Goal: Task Accomplishment & Management: Use online tool/utility

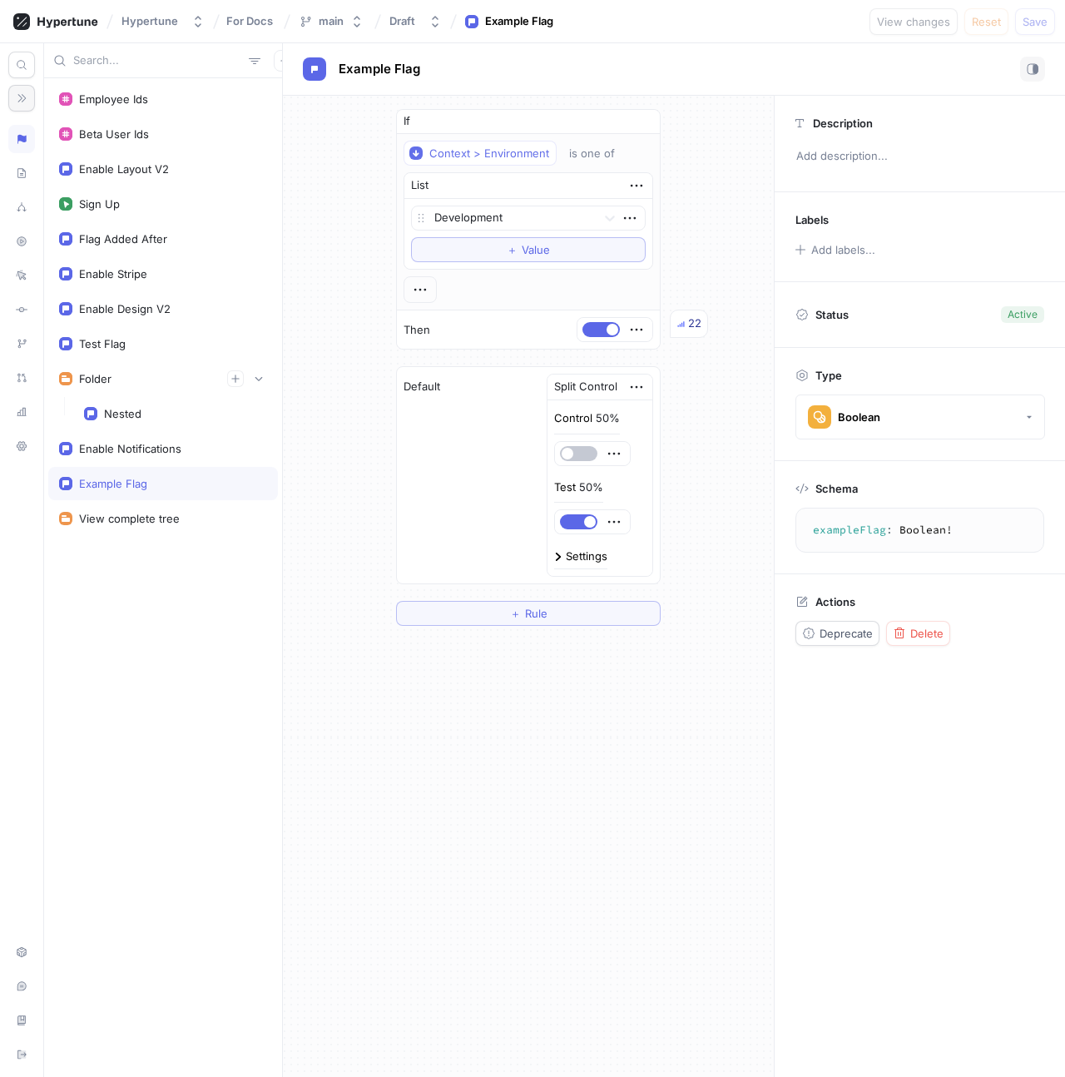
click at [22, 102] on icon "button" at bounding box center [22, 98] width 12 height 12
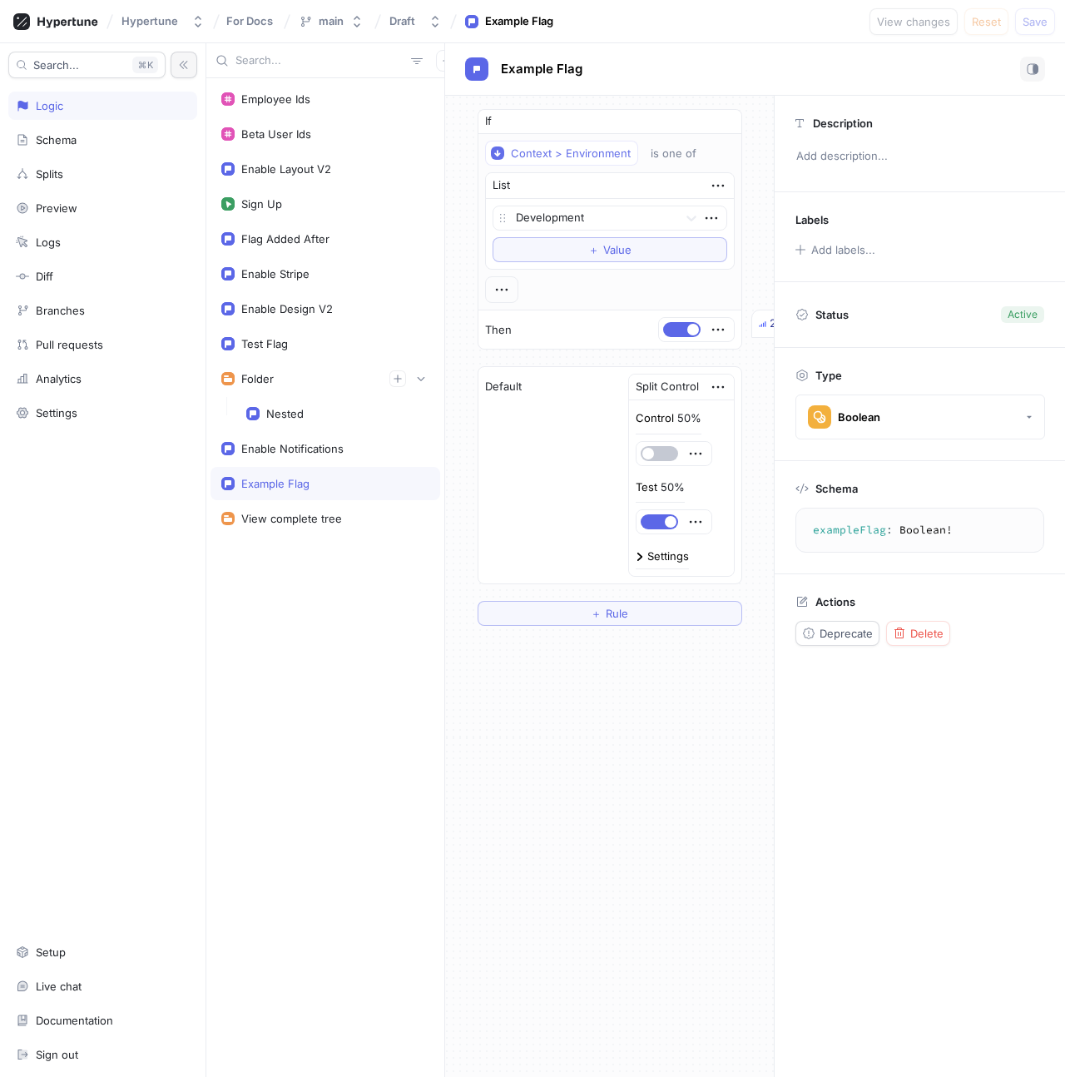
click at [184, 65] on icon "button" at bounding box center [184, 65] width 12 height 12
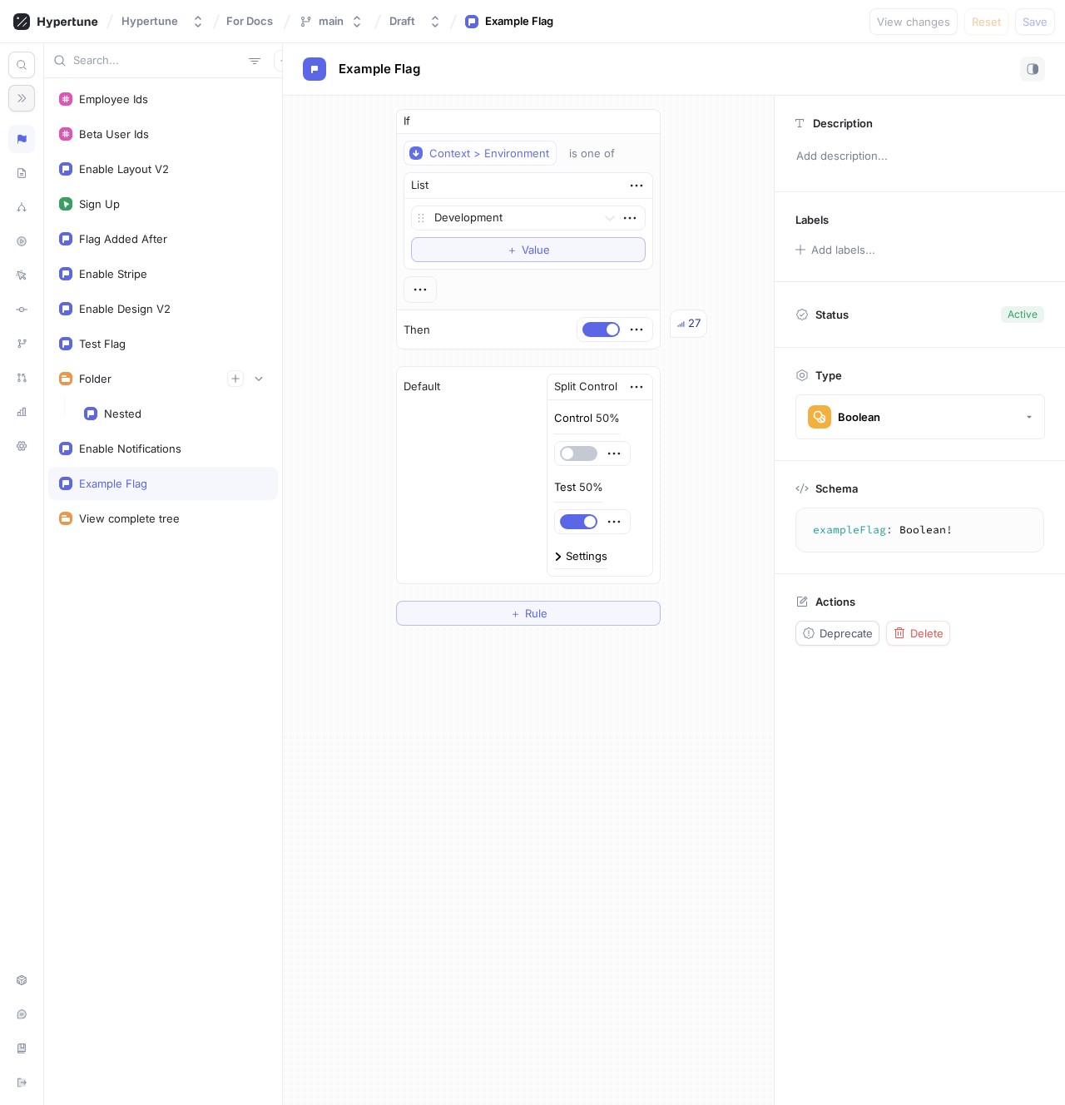
click at [371, 311] on div "If Context > Environment is one of List Development To pick up a draggable item…" at bounding box center [528, 367] width 491 height 543
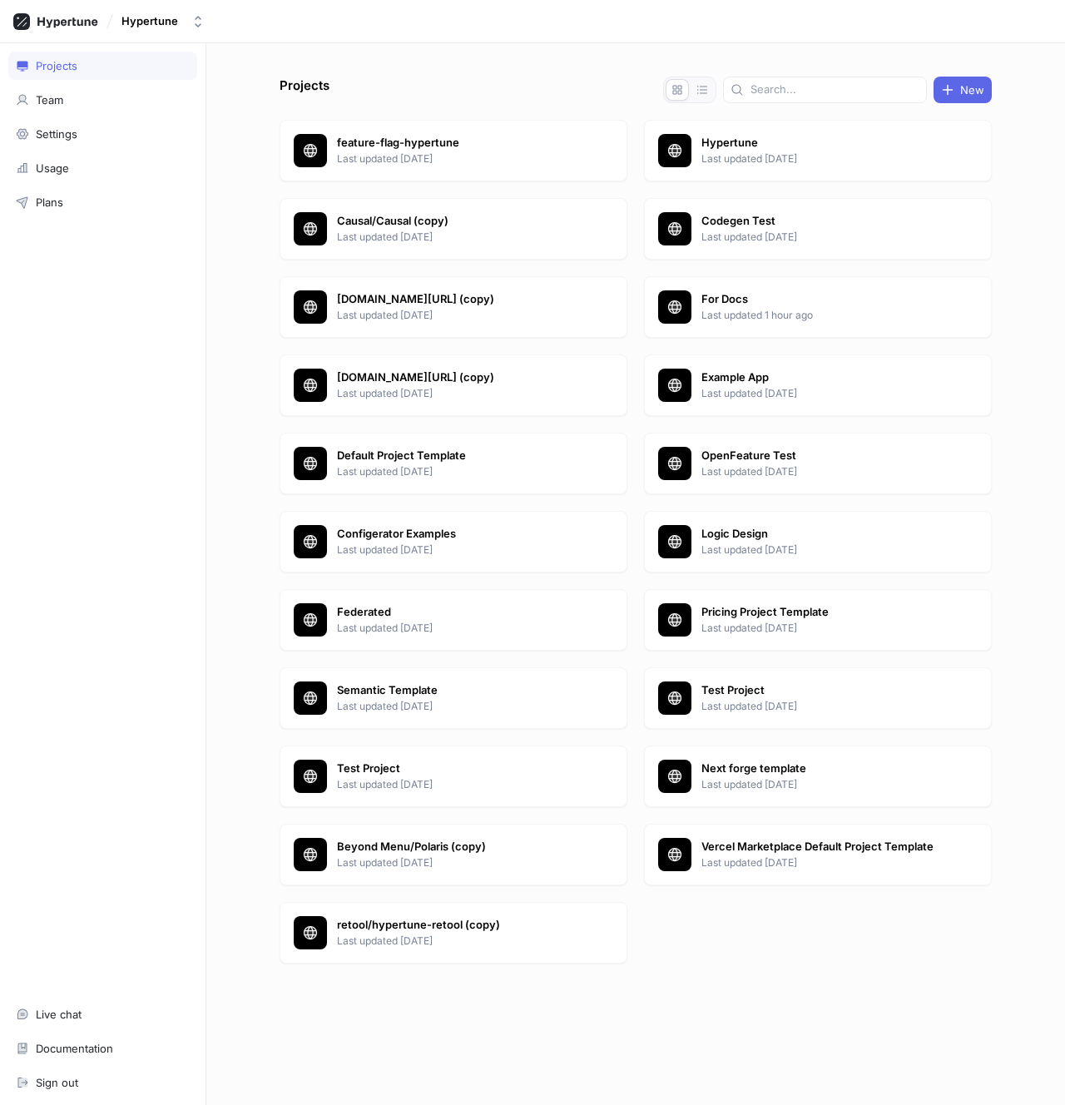
click at [163, 38] on div "Hypertune" at bounding box center [532, 21] width 1065 height 43
click at [163, 29] on button "Hypertune" at bounding box center [163, 20] width 97 height 27
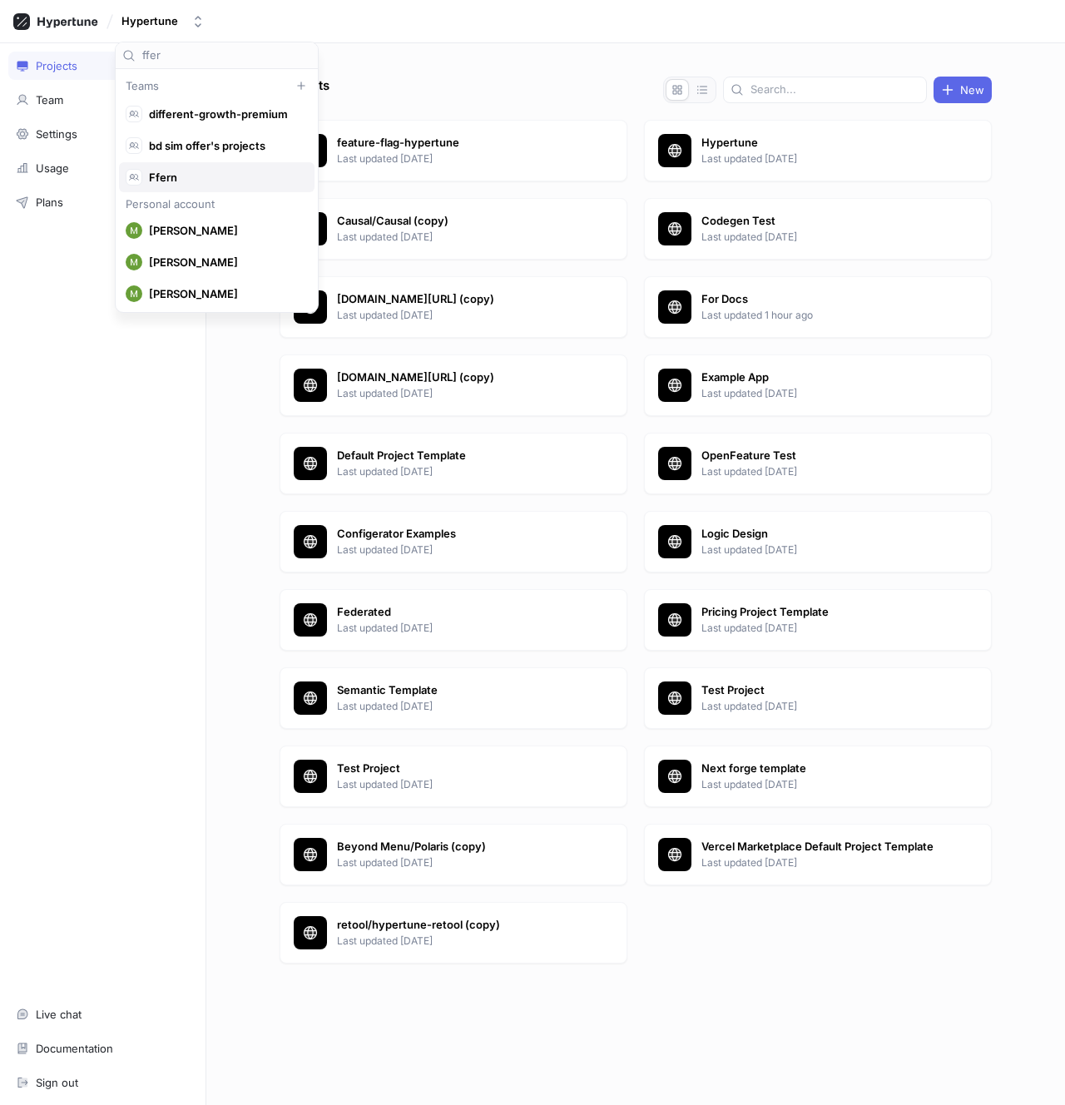
type input "ffer"
click at [215, 181] on span "Ffern" at bounding box center [224, 178] width 151 height 14
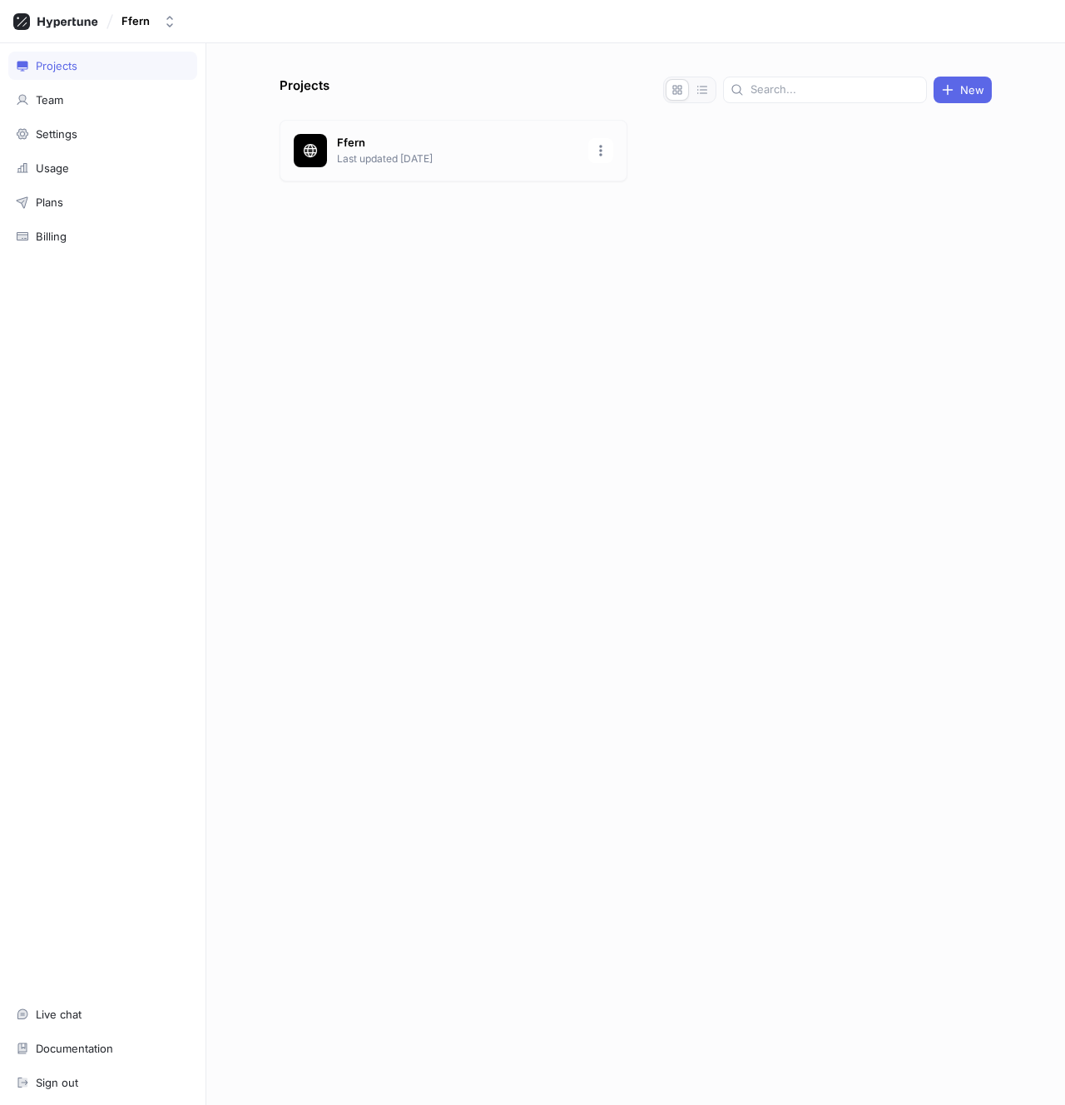
click at [539, 156] on p "Last updated [DATE]" at bounding box center [457, 158] width 241 height 15
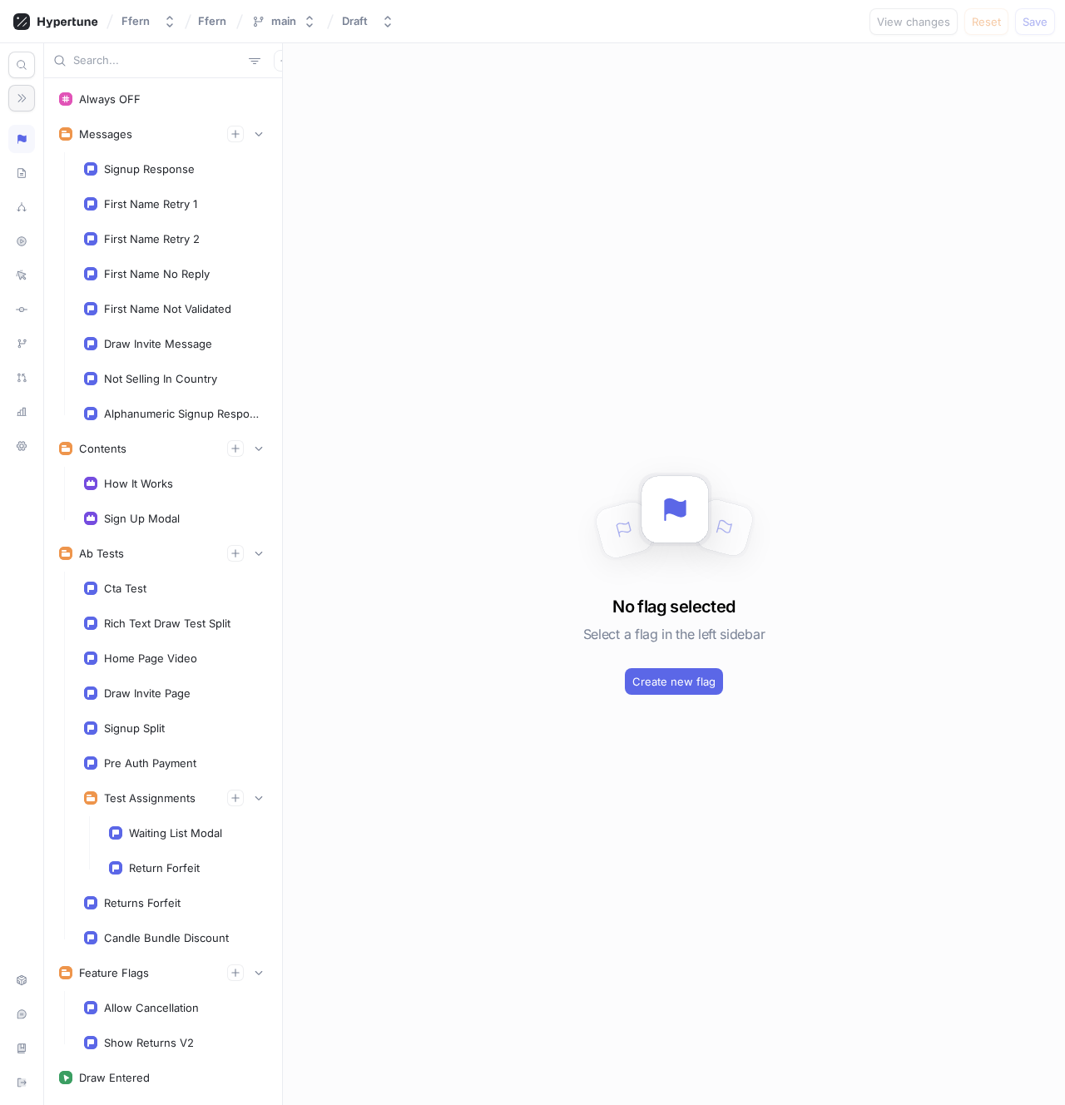
click at [22, 97] on icon "button" at bounding box center [22, 98] width 12 height 12
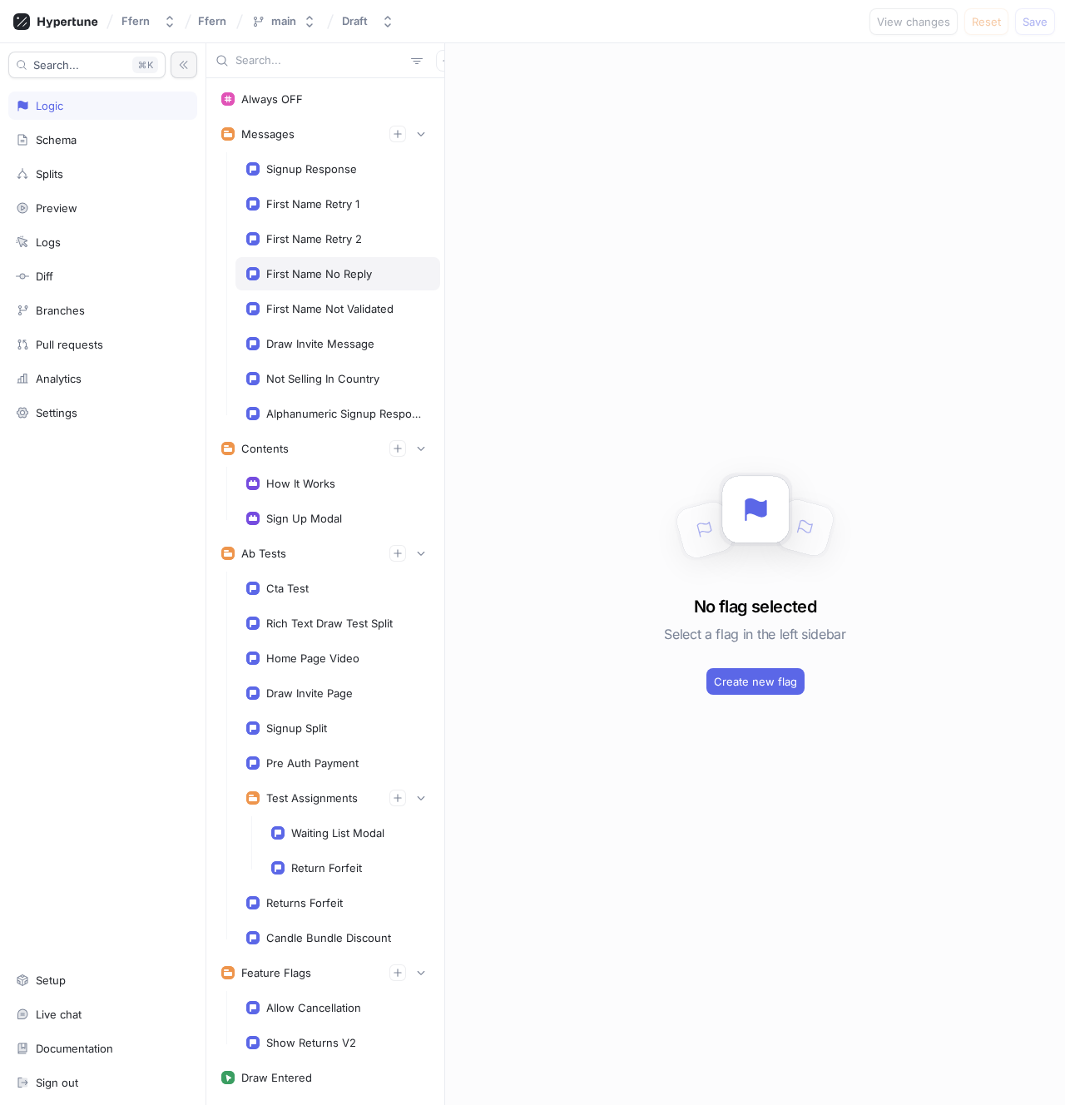
click at [313, 263] on div "First Name No Reply" at bounding box center [338, 273] width 205 height 33
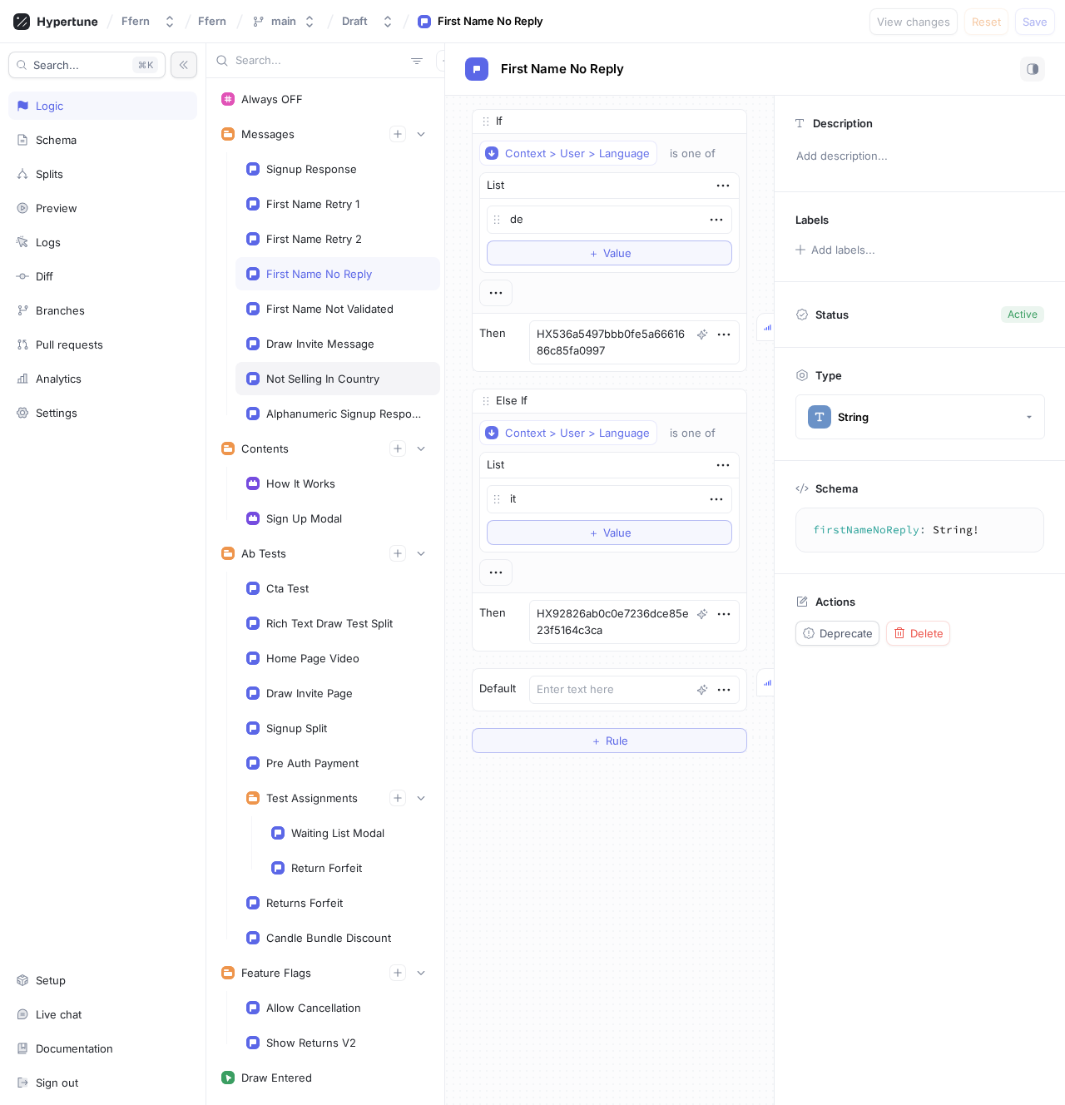
click at [364, 364] on div "Not Selling In Country" at bounding box center [338, 378] width 205 height 33
type textarea "x"
type textarea "notSellingInCountry: String!"
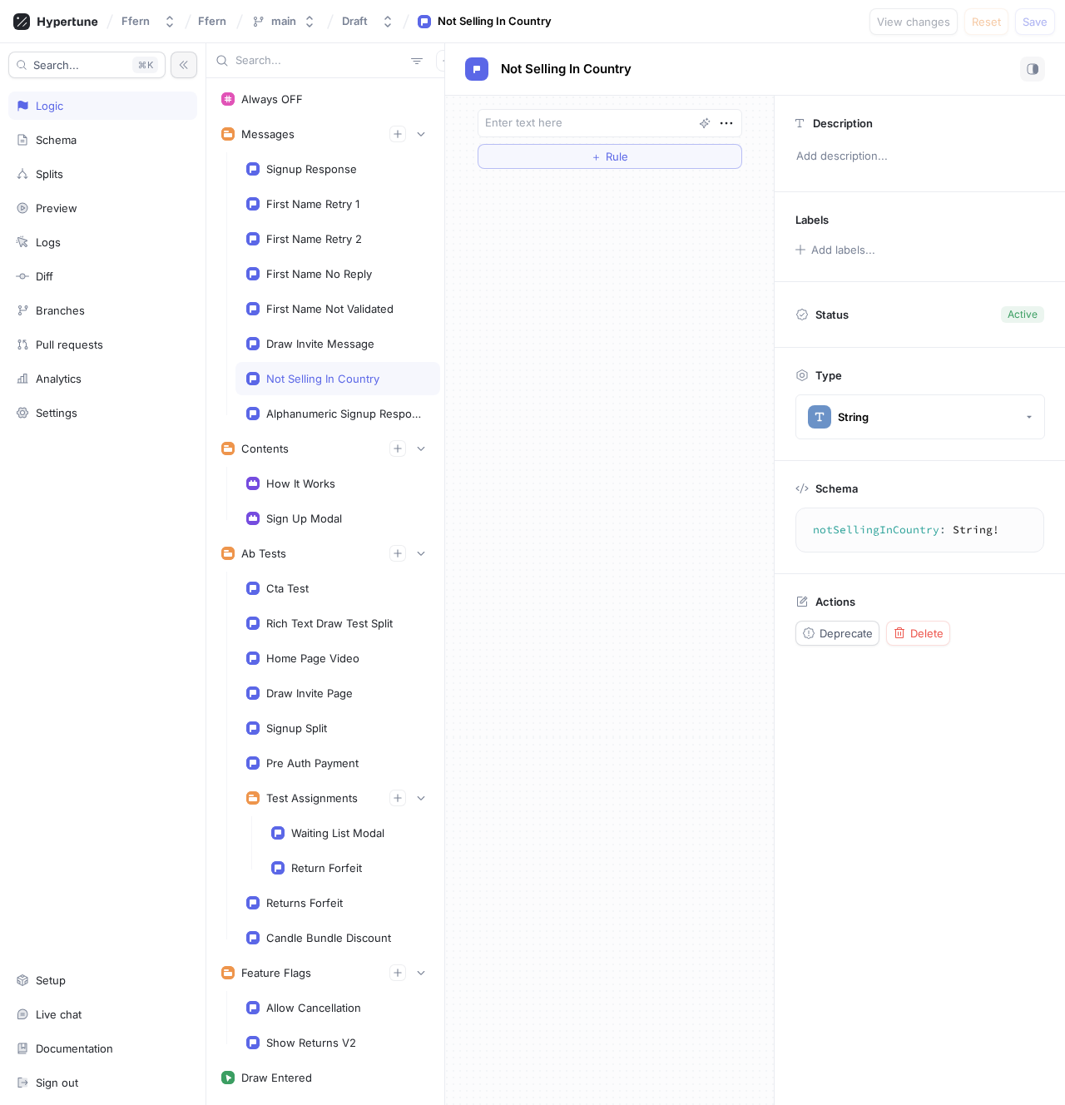
scroll to position [147, 0]
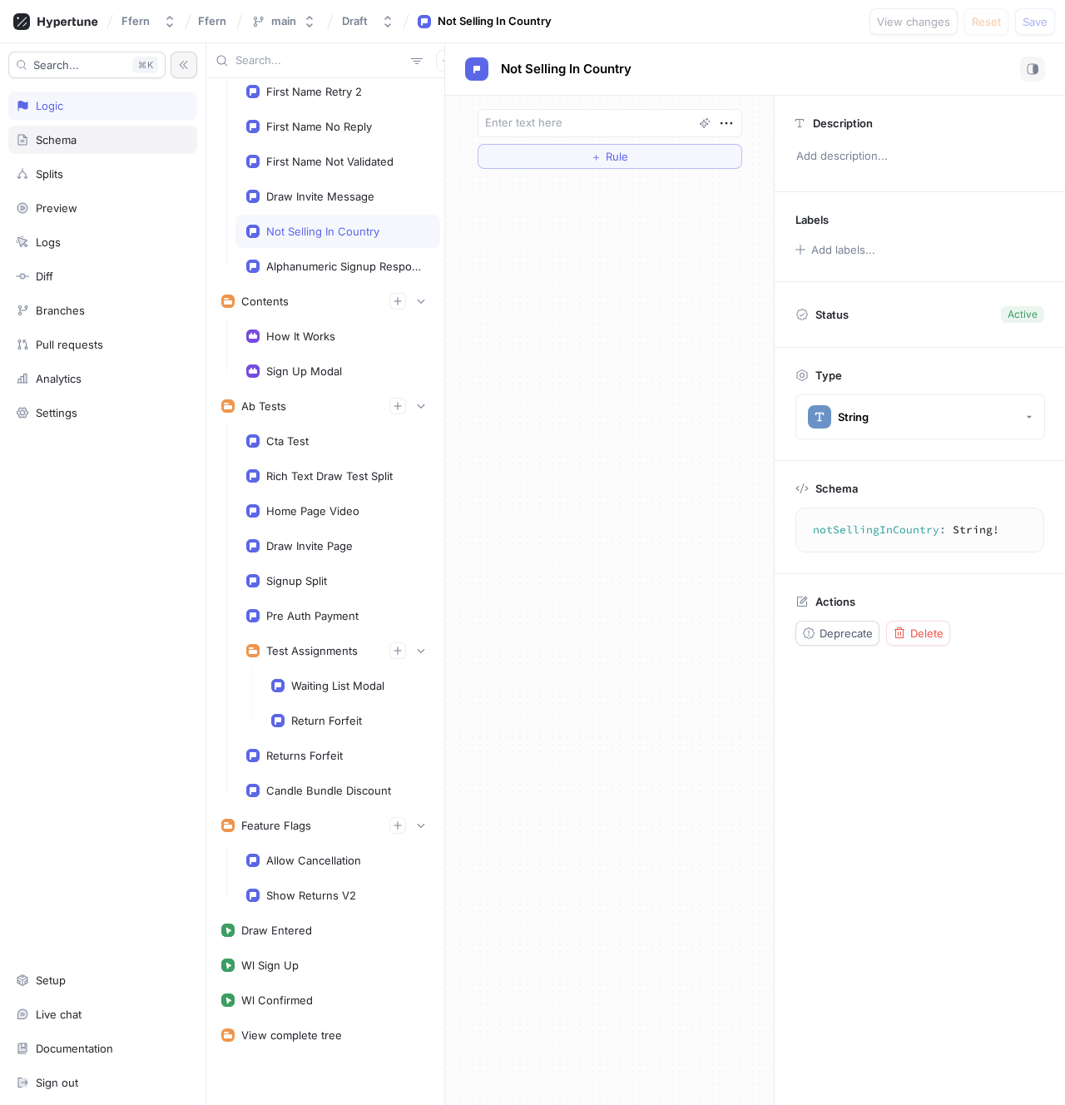
click at [51, 141] on div "Schema" at bounding box center [56, 139] width 41 height 13
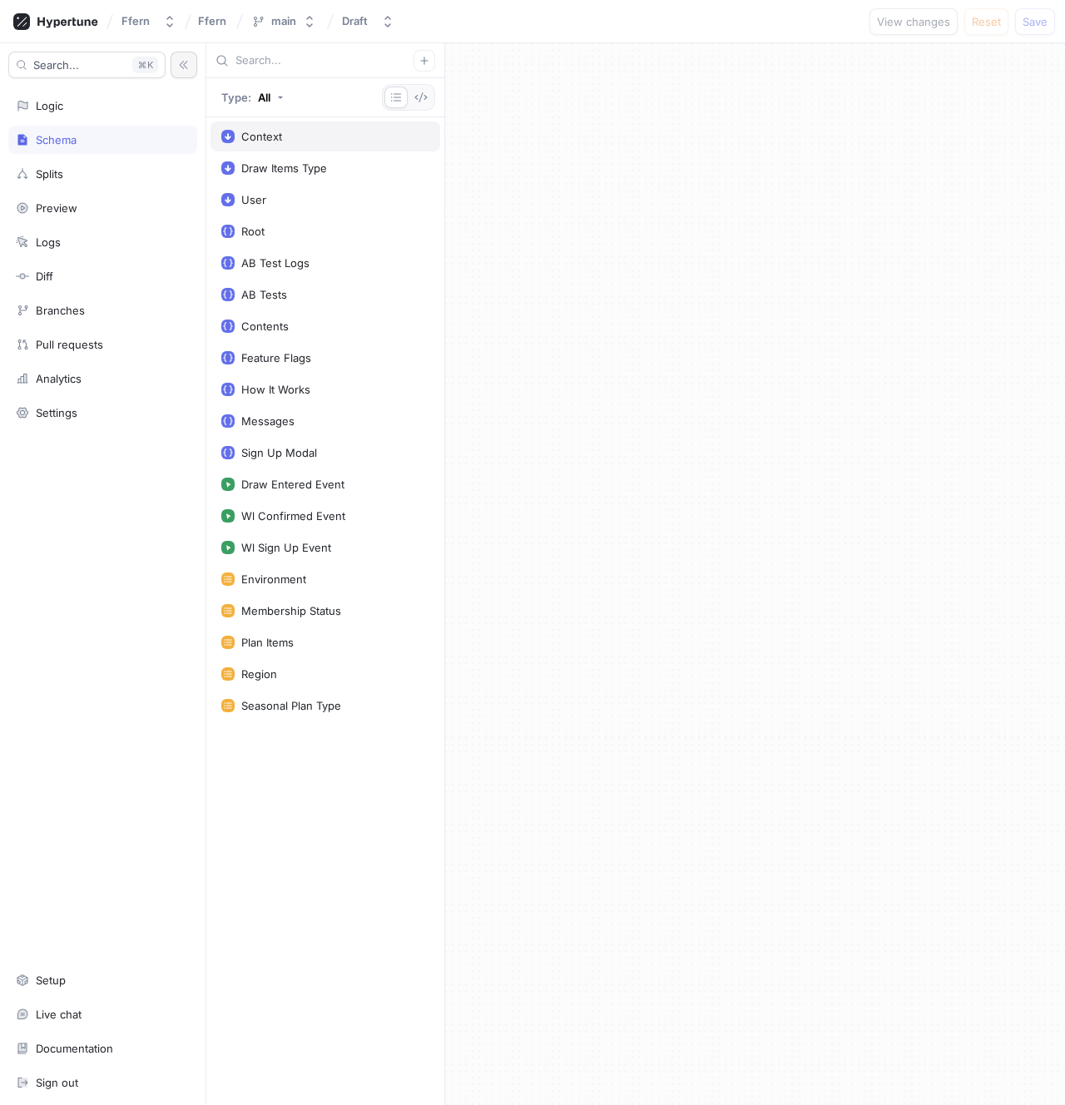
click at [292, 138] on div "Context" at bounding box center [325, 136] width 208 height 13
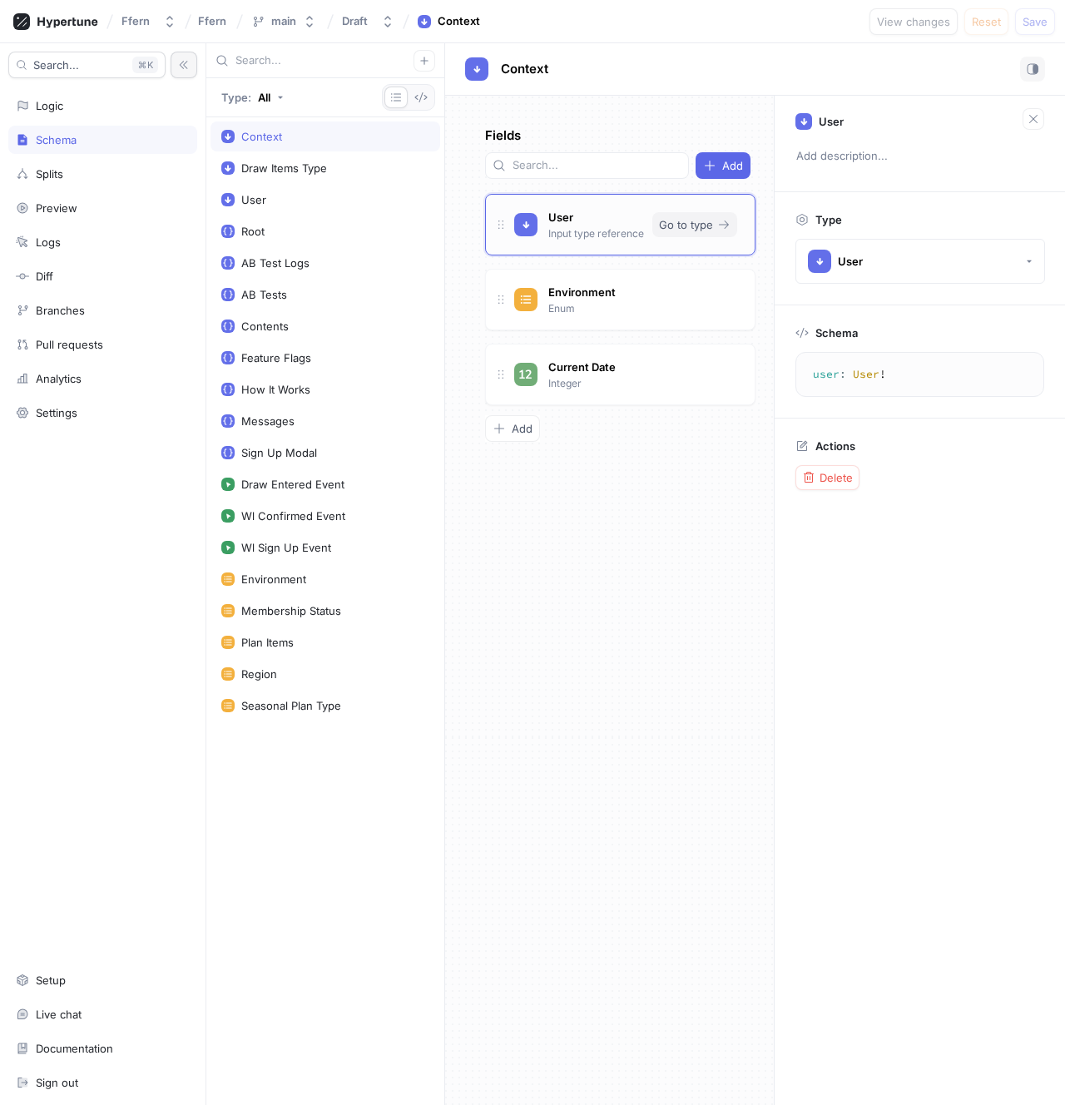
click at [712, 212] on button "Go to type" at bounding box center [694, 224] width 85 height 25
type textarea "x"
type textarea "environment: Environment!"
click at [684, 295] on span "Go to type" at bounding box center [684, 300] width 54 height 10
type textarea "x"
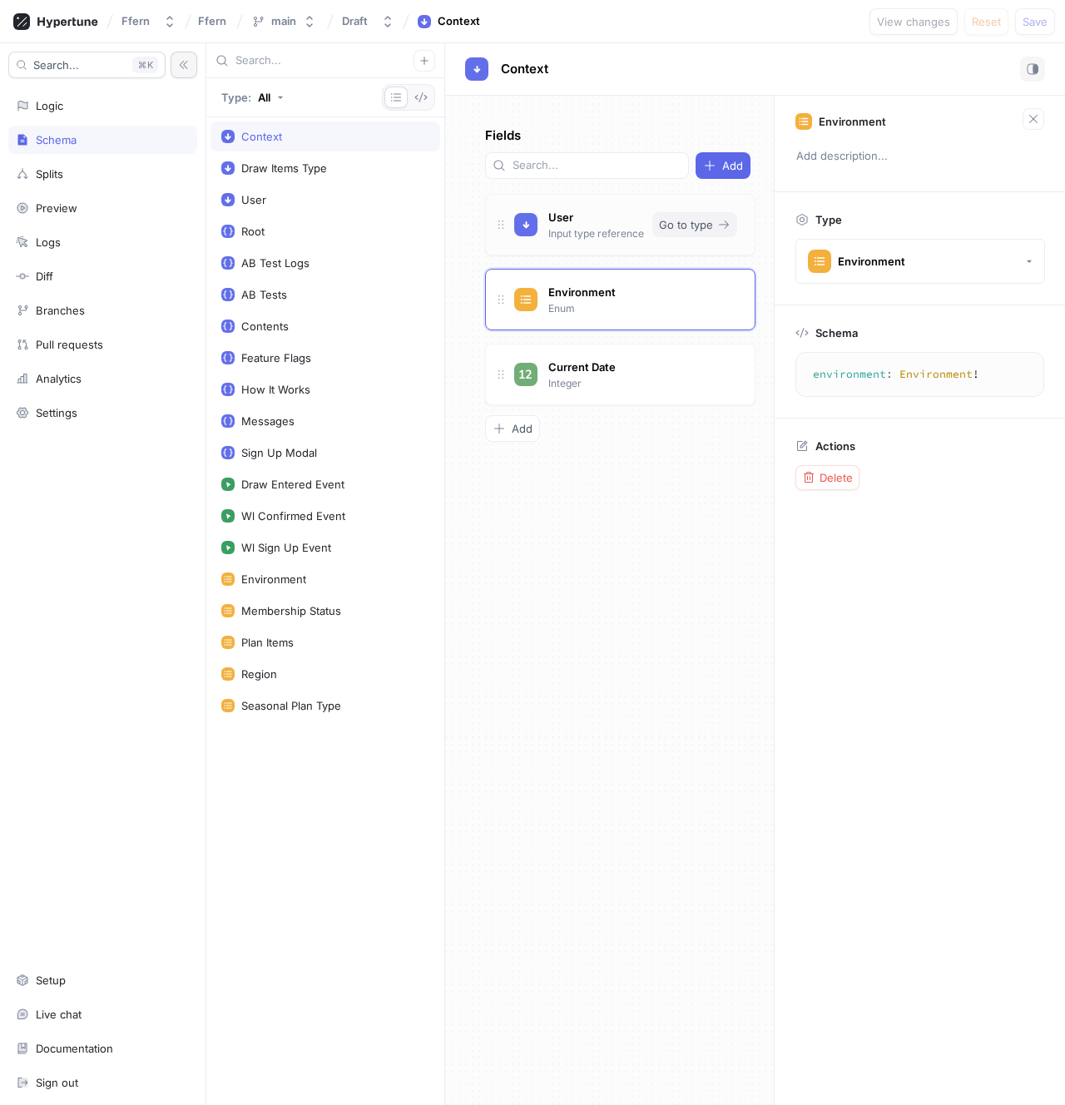
type textarea "user: User!"
click at [678, 220] on span "Go to type" at bounding box center [686, 225] width 54 height 10
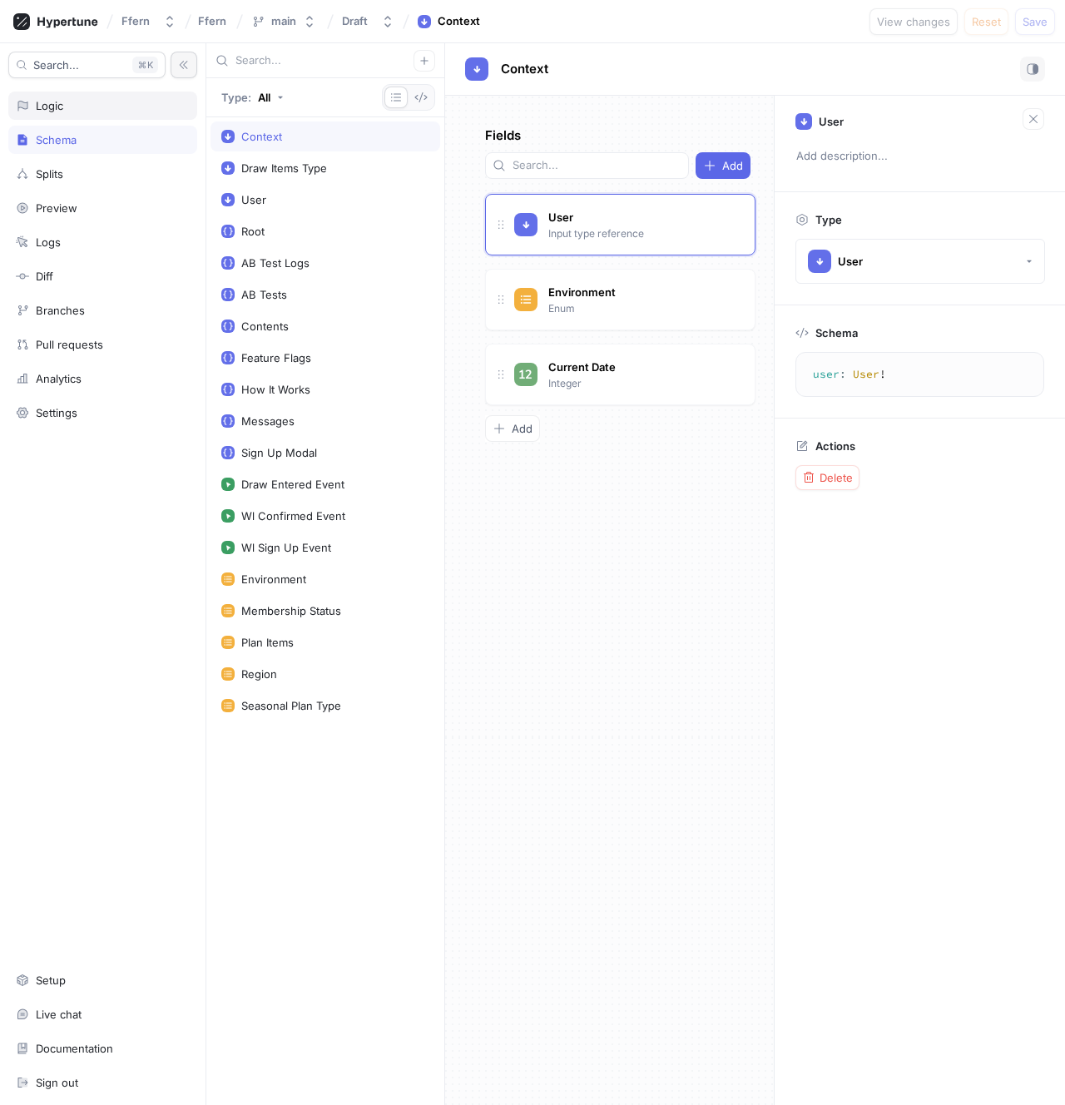
click at [52, 103] on div "Logic" at bounding box center [49, 105] width 27 height 13
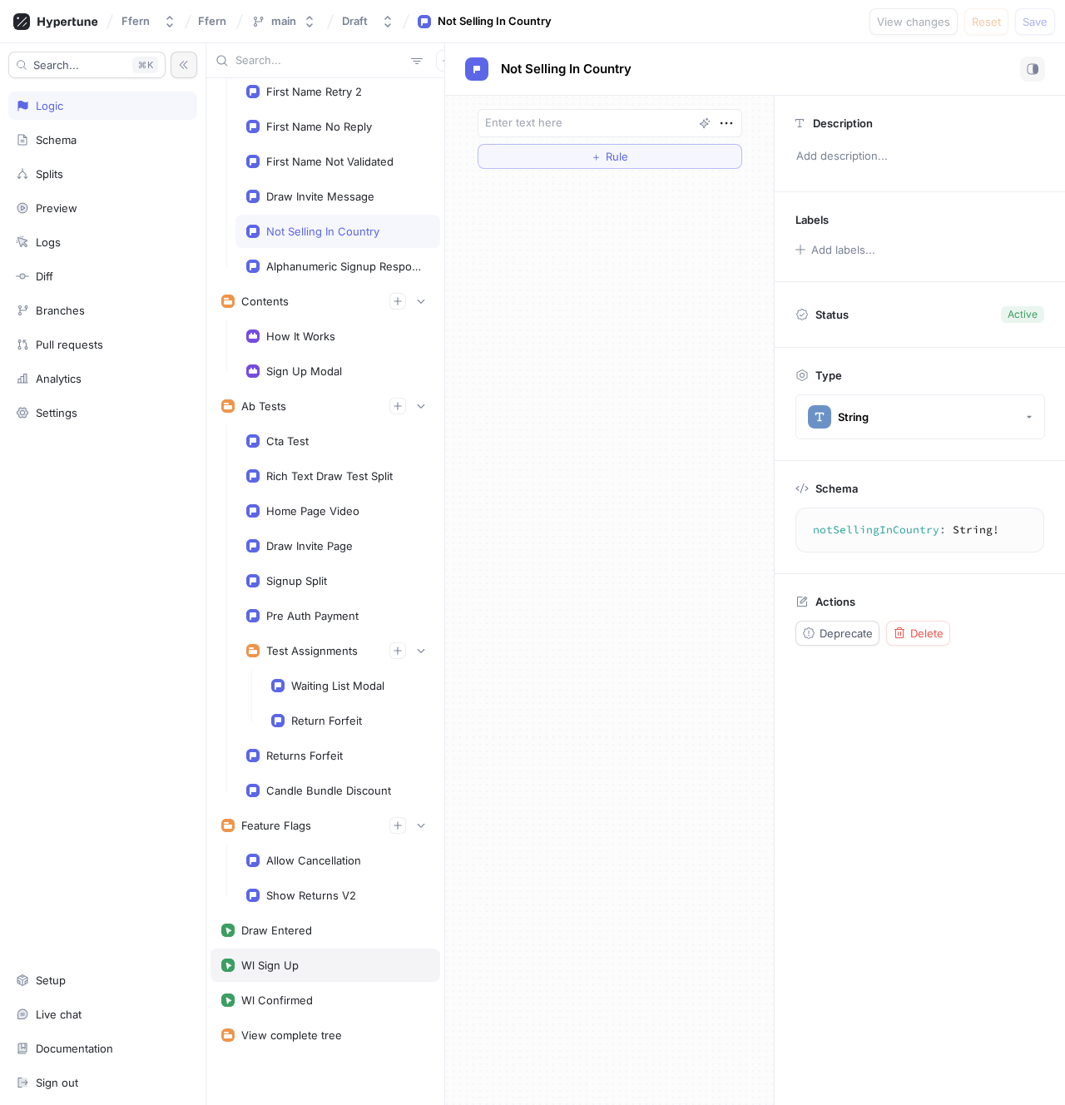
type textarea "x"
click at [316, 969] on div "Wl Sign Up" at bounding box center [325, 965] width 208 height 13
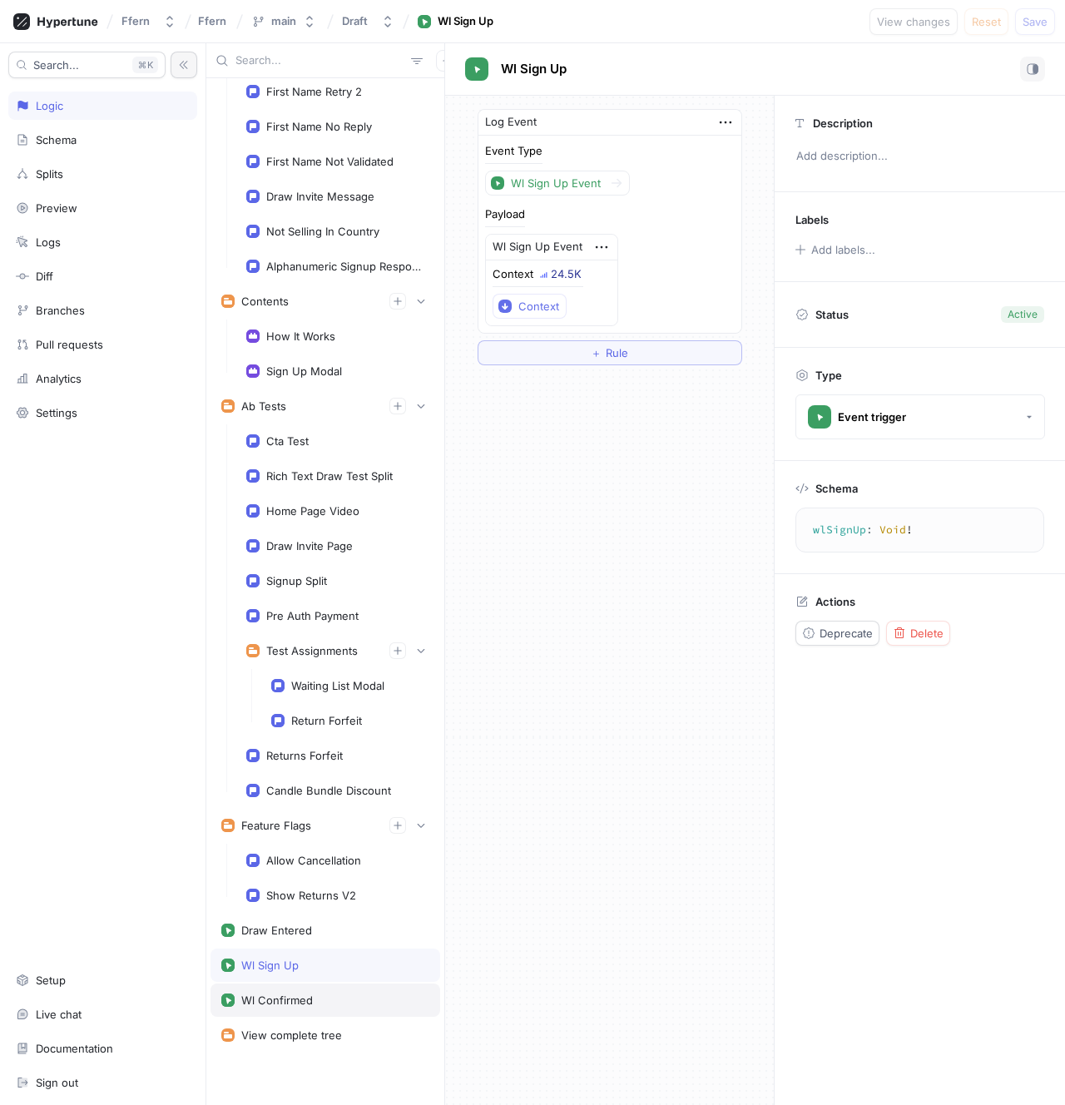
click at [324, 993] on div "Wl Confirmed" at bounding box center [326, 1000] width 230 height 33
type textarea "wlConfirmed: Void!"
click at [711, 172] on div "Event Type Wl Confirmed Event" at bounding box center [610, 171] width 250 height 50
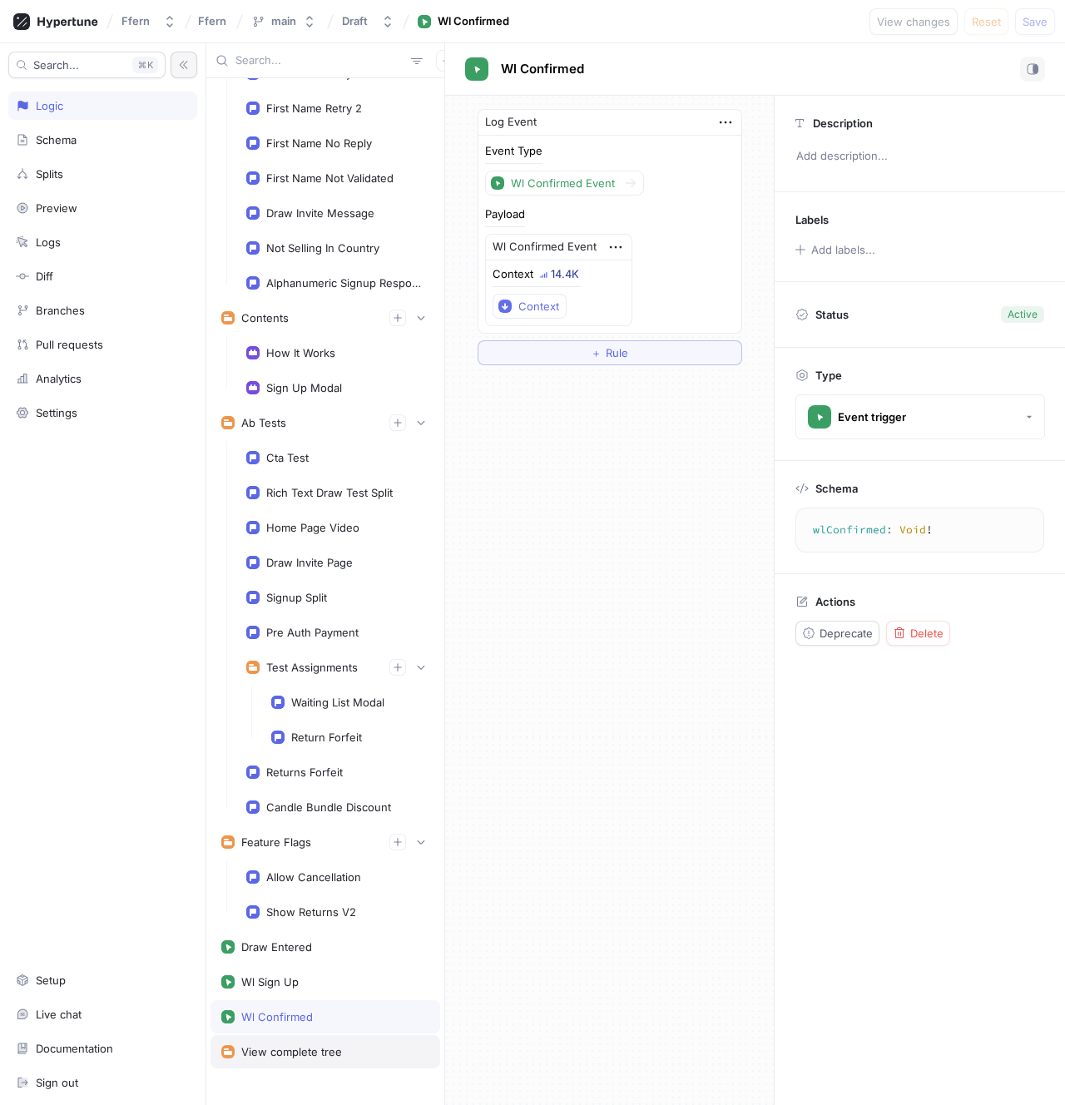
scroll to position [127, 0]
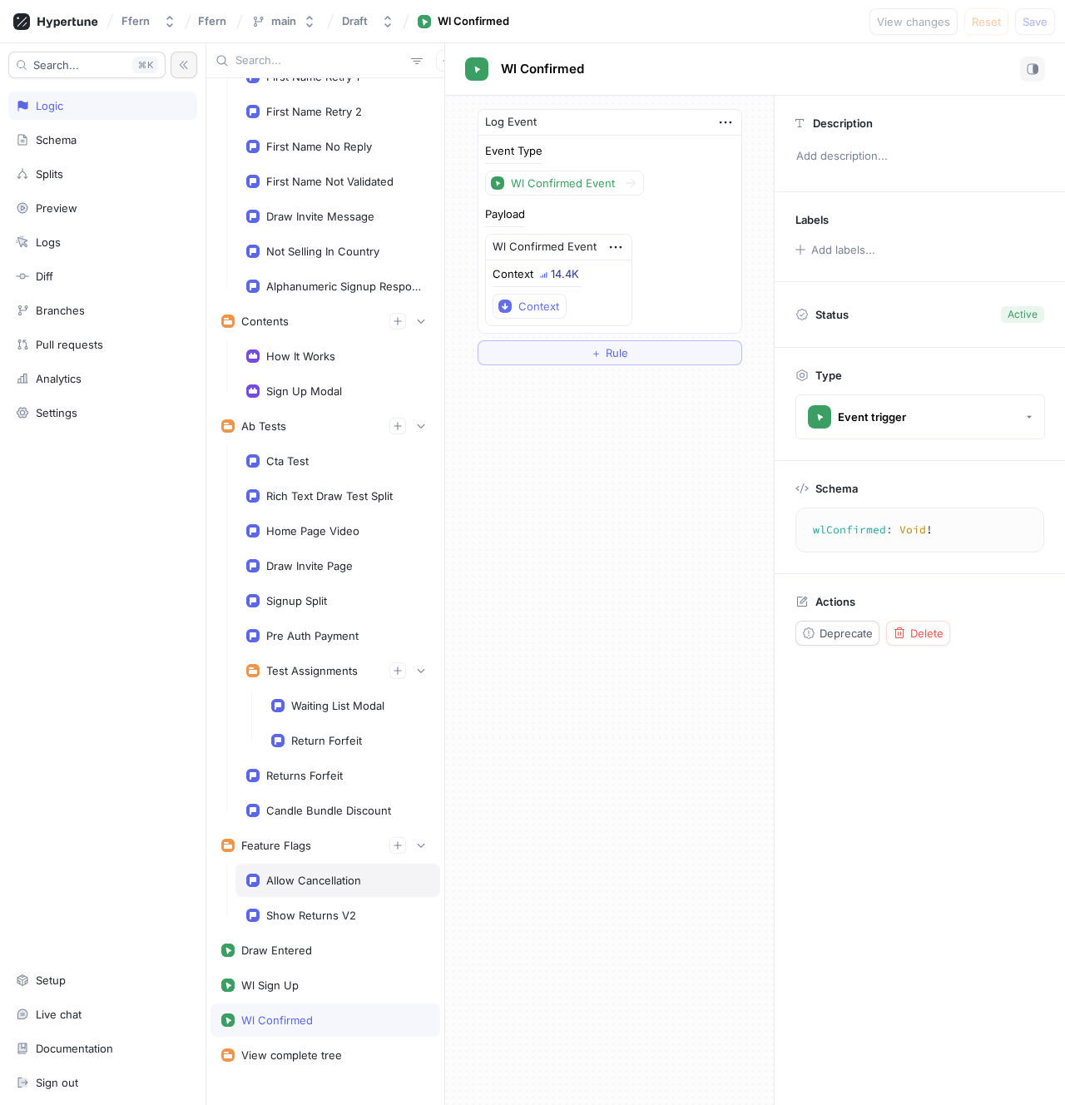
click at [318, 880] on div "Allow Cancellation" at bounding box center [313, 880] width 95 height 13
type textarea "x"
type textarea "allowCancellation: Boolean!"
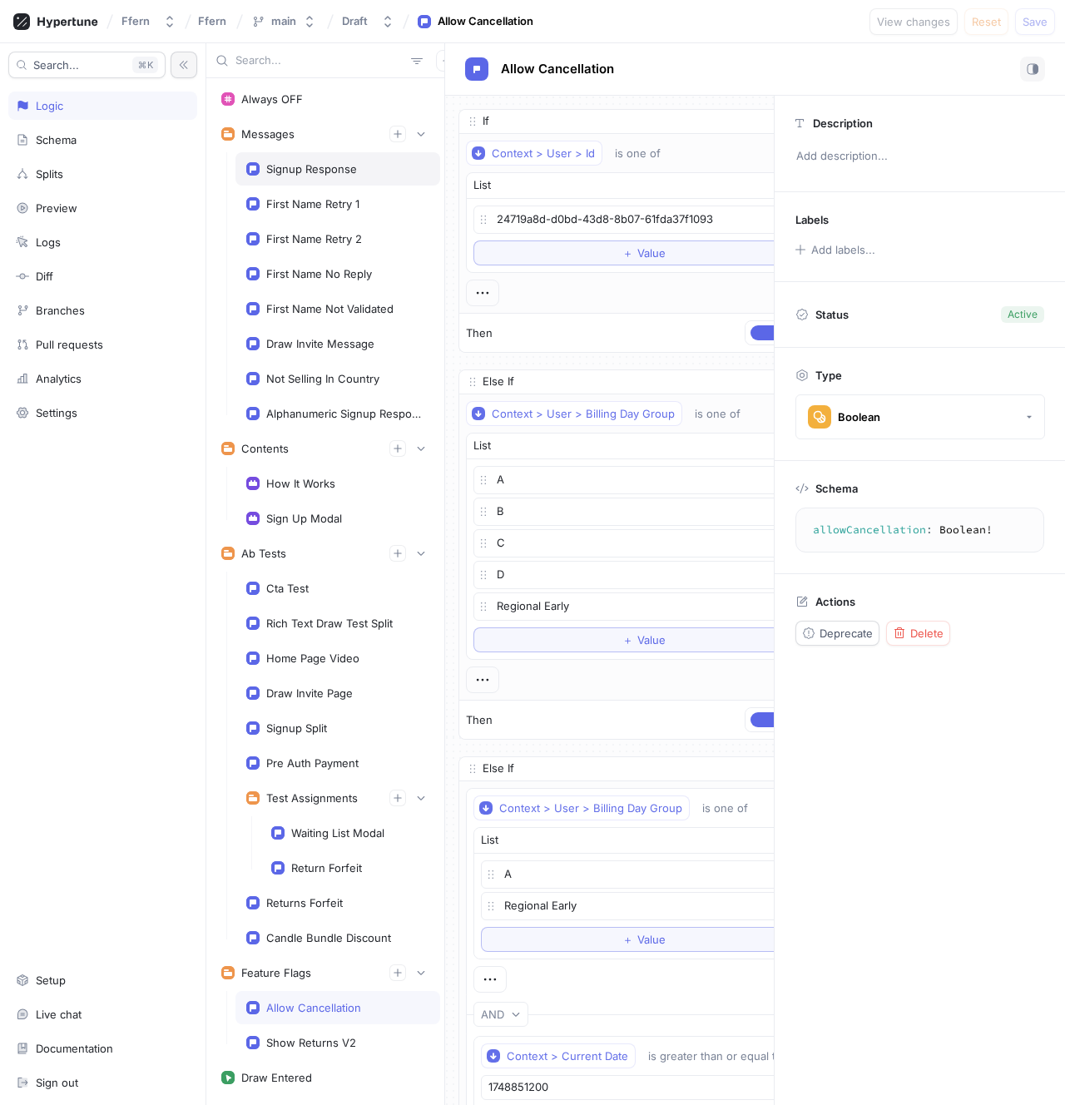
click at [314, 181] on div "Signup Response" at bounding box center [338, 168] width 205 height 33
type textarea "x"
type textarea "signupResponse: String!"
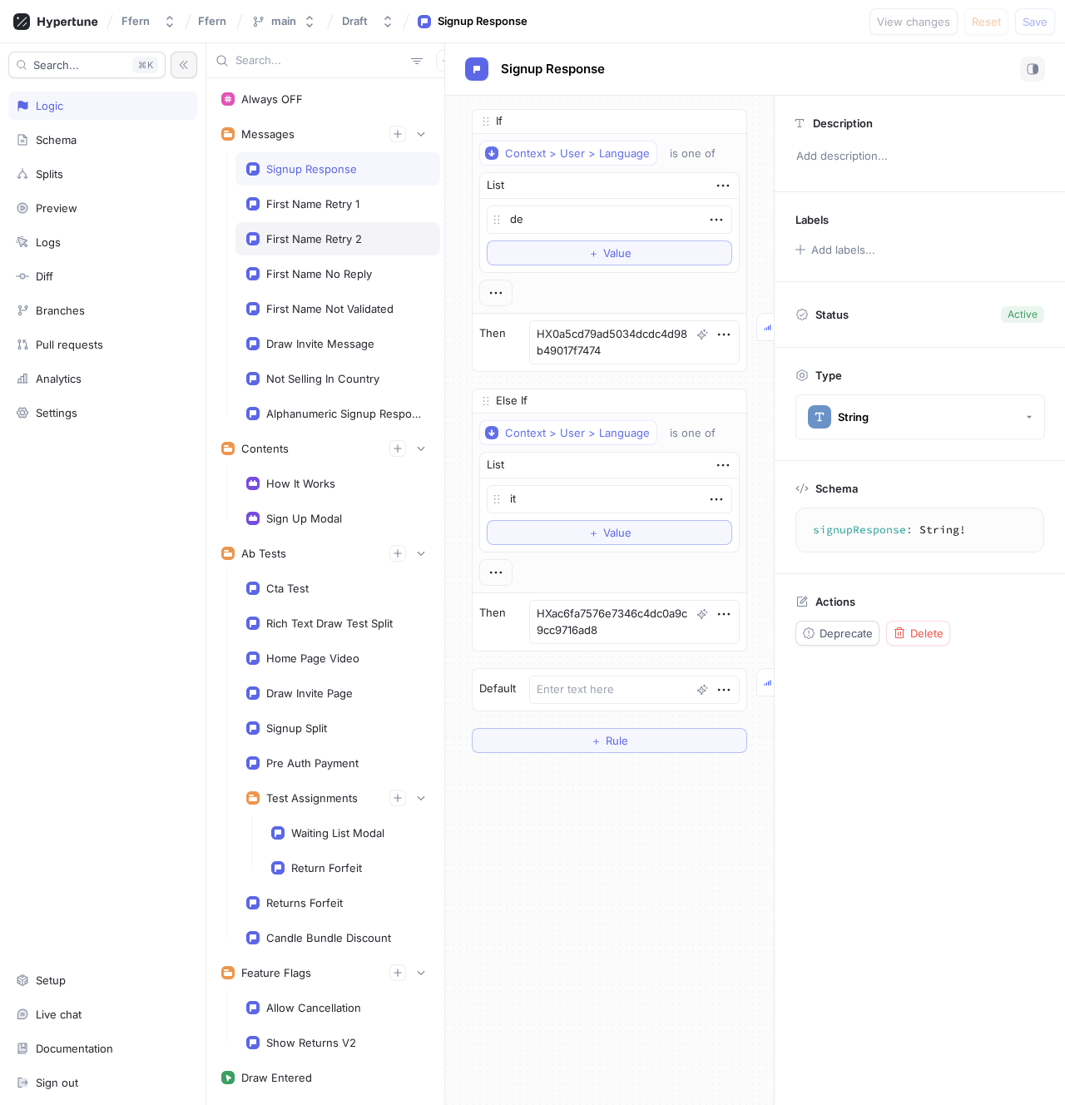
click at [314, 228] on div "First Name Retry 2" at bounding box center [338, 238] width 205 height 33
type textarea "x"
type textarea "firstNameRetry2: String!"
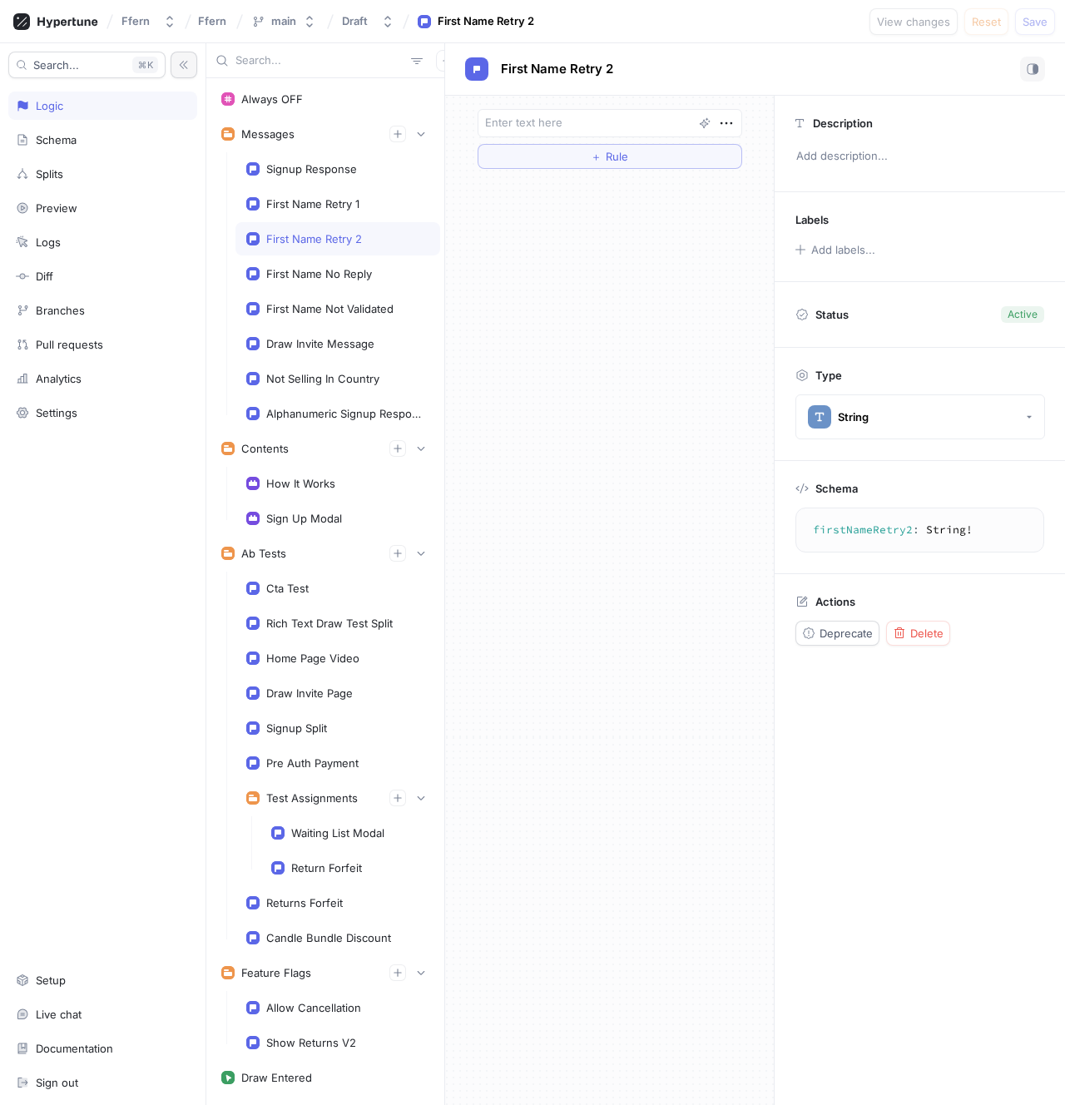
type textarea "x"
